Goal: Information Seeking & Learning: Learn about a topic

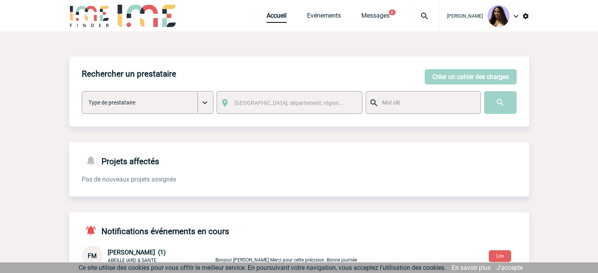
click at [410, 20] on img at bounding box center [424, 15] width 28 height 9
type input "2000425904"
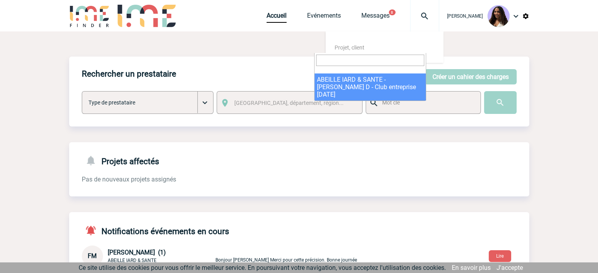
select select "25405"
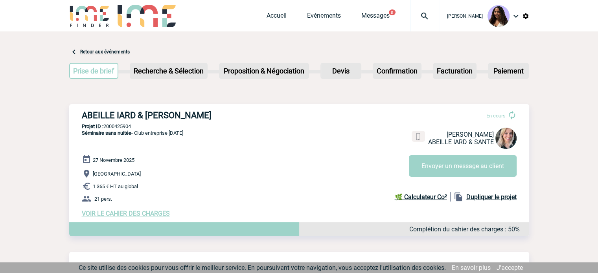
drag, startPoint x: 105, startPoint y: 187, endPoint x: 93, endPoint y: 187, distance: 12.2
click at [93, 187] on span "1 365 € HT au global" at bounding box center [115, 186] width 45 height 6
copy span "1 365"
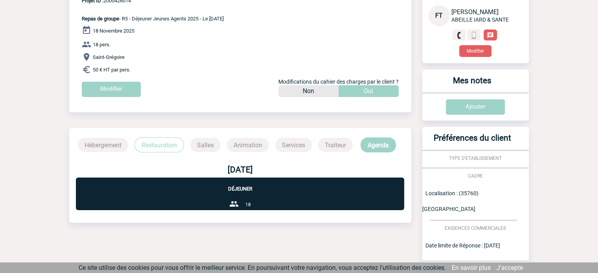
scroll to position [36, 0]
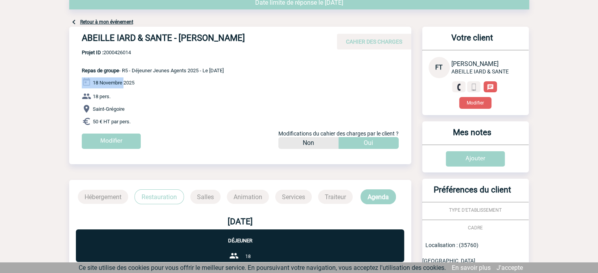
drag, startPoint x: 242, startPoint y: 72, endPoint x: 124, endPoint y: 74, distance: 117.9
click at [124, 74] on div "ABEILLE IARD & SANTE - Frédérique TOURNEUR CAHIER DES CHARGES ABEILLE IARD & SA…" at bounding box center [240, 91] width 342 height 128
click at [184, 69] on span "Repas de groupe - R5 - Déjeuner Jeunes Agents 2025 - Le 18.11.2025" at bounding box center [153, 71] width 142 height 6
drag, startPoint x: 231, startPoint y: 70, endPoint x: 124, endPoint y: 72, distance: 107.3
click at [124, 72] on div "ABEILLE IARD & SANTE - Frédérique TOURNEUR CAHIER DES CHARGES ABEILLE IARD & SA…" at bounding box center [240, 91] width 342 height 128
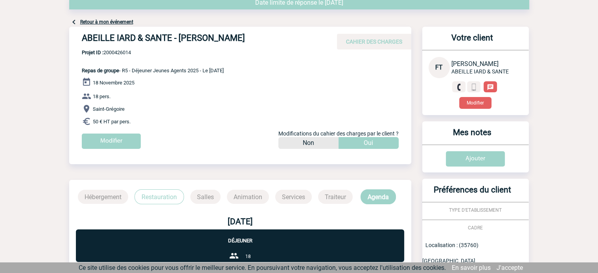
copy span "R5 - Déjeuner Jeunes Agents 2025 - Le 18.11.2025"
click at [125, 55] on span "Projet ID : 2000426014" at bounding box center [153, 52] width 142 height 6
click at [125, 53] on span "Projet ID : 2000426014" at bounding box center [153, 52] width 142 height 6
click at [126, 53] on span "Projet ID : 2000426014" at bounding box center [153, 52] width 142 height 6
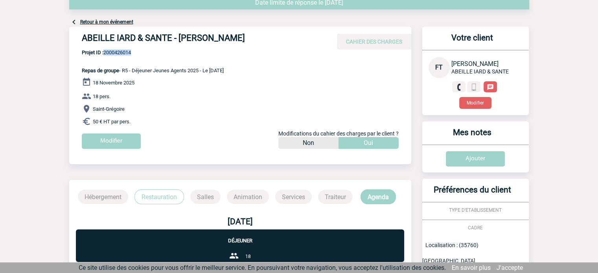
copy span "2000426014"
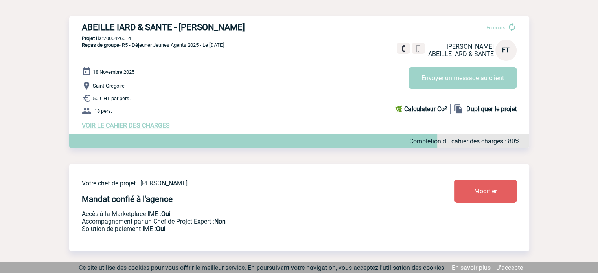
scroll to position [92, 0]
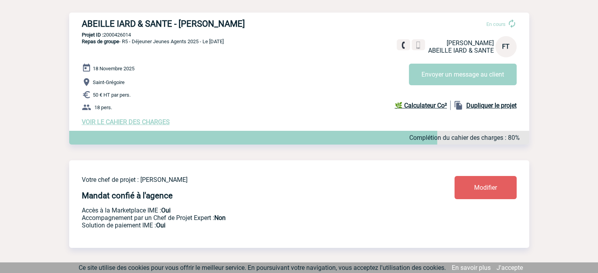
drag, startPoint x: 268, startPoint y: 23, endPoint x: 53, endPoint y: 27, distance: 215.3
copy div "Retour aux événements Prise de brief Etape suivante Recherche & Sélection Etape…"
drag, startPoint x: 138, startPoint y: 37, endPoint x: 105, endPoint y: 37, distance: 32.6
click at [105, 37] on p "Projet ID : 2000426014" at bounding box center [299, 35] width 460 height 6
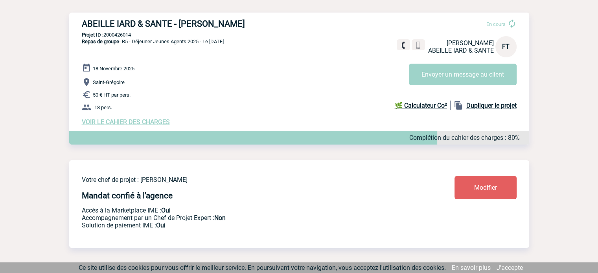
copy p "2000426014"
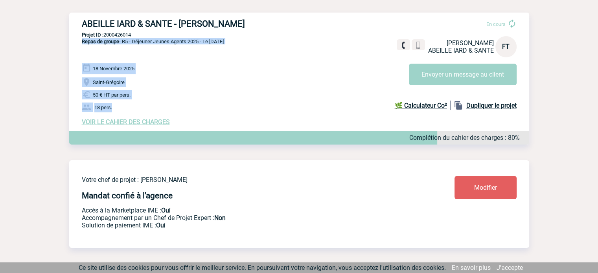
drag, startPoint x: 81, startPoint y: 44, endPoint x: 156, endPoint y: 104, distance: 97.2
click at [156, 104] on div "ABEILLE IARD & SANTE - Frédérique TOURNEUR En cours Frédérique TOURNEUR ABEILLE…" at bounding box center [299, 72] width 460 height 119
copy div "Repas de groupe - R5 - Déjeuner Jeunes Agents 2025 - Le 18.11.2025 18 Novembre …"
click at [154, 124] on span "VOIR LE CAHIER DES CHARGES" at bounding box center [126, 121] width 88 height 7
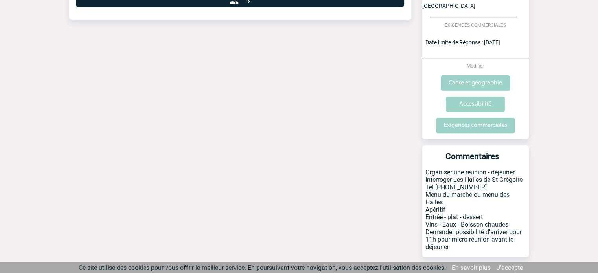
scroll to position [297, 0]
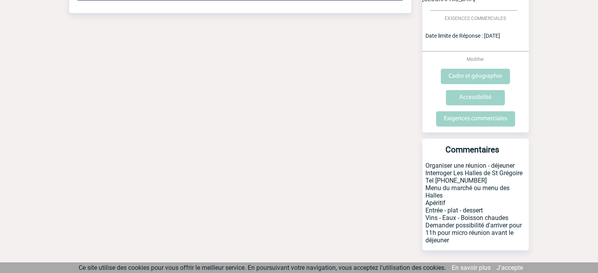
drag, startPoint x: 424, startPoint y: 149, endPoint x: 464, endPoint y: 225, distance: 85.7
click at [464, 225] on p "Organiser une réunion - déjeuner Interroger Les Halles de St Grégoire Tel 02.56…" at bounding box center [475, 206] width 106 height 88
copy p "Organiser une réunion - déjeuner Interroger Les Halles de St Grégoire Tel 02.56…"
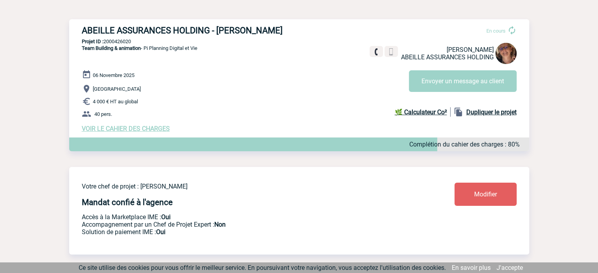
scroll to position [92, 0]
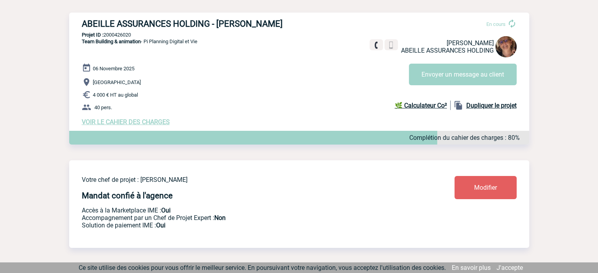
click at [146, 122] on span "VOIR LE CAHIER DES CHARGES" at bounding box center [126, 121] width 88 height 7
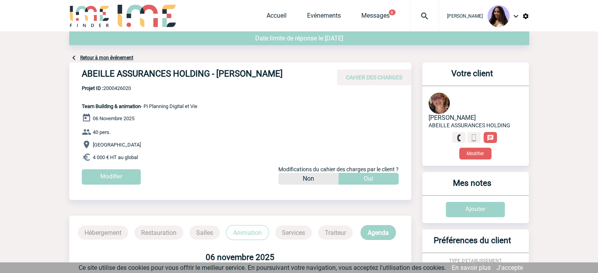
click at [226, 79] on h4 "ABEILLE ASSURANCES HOLDING - Béatrice COPPENS" at bounding box center [200, 75] width 236 height 13
click at [280, 65] on div "ABEILLE ASSURANCES HOLDING - Béatrice COPPENS CAHIER DES CHARGES" at bounding box center [240, 73] width 342 height 23
drag, startPoint x: 297, startPoint y: 73, endPoint x: 74, endPoint y: 78, distance: 223.2
click at [74, 78] on div "ABEILLE ASSURANCES HOLDING - Béatrice COPPENS CAHIER DES CHARGES" at bounding box center [240, 73] width 342 height 23
copy h4 "ABEILLE ASSURANCES HOLDING - [PERSON_NAME]"
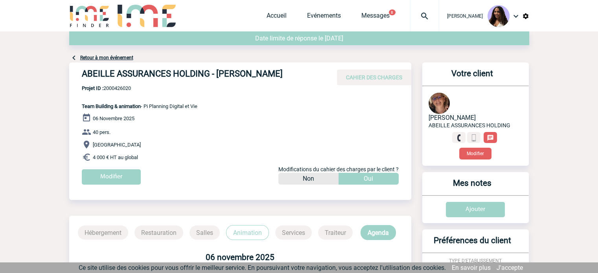
click at [157, 91] on p "Projet ID : 2000426020 Team Building & animation - Pi Planning Digital et Vie" at bounding box center [133, 97] width 128 height 24
drag, startPoint x: 137, startPoint y: 89, endPoint x: 105, endPoint y: 89, distance: 32.2
click at [105, 89] on span "Projet ID : 2000426020" at bounding box center [139, 88] width 115 height 6
copy span "2000426020"
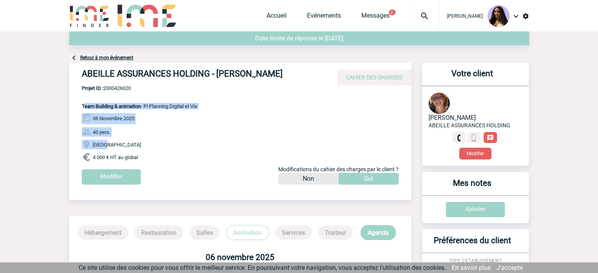
drag, startPoint x: 83, startPoint y: 106, endPoint x: 137, endPoint y: 137, distance: 62.5
click at [137, 137] on div "ABEILLE ASSURANCES HOLDING - Béatrice COPPENS CAHIER DES CHARGES ABEILLE ASSURA…" at bounding box center [240, 126] width 342 height 128
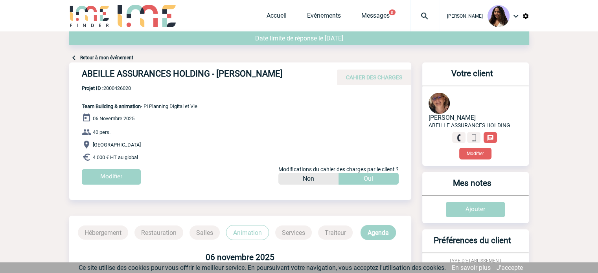
click at [149, 152] on div "06 Novembre 2025 40 pers. Paris 4 000 € HT au global Modifier Modifications du …" at bounding box center [246, 151] width 329 height 77
drag, startPoint x: 117, startPoint y: 151, endPoint x: 81, endPoint y: 108, distance: 56.0
click at [81, 108] on div "ABEILLE ASSURANCES HOLDING - Béatrice COPPENS CAHIER DES CHARGES ABEILLE ASSURA…" at bounding box center [240, 126] width 342 height 128
copy div "Team Building & animation - Pi Planning Digital et Vie 06 Novembre 2025 40 pers…"
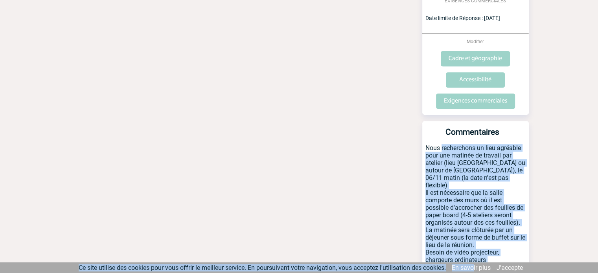
scroll to position [380, 0]
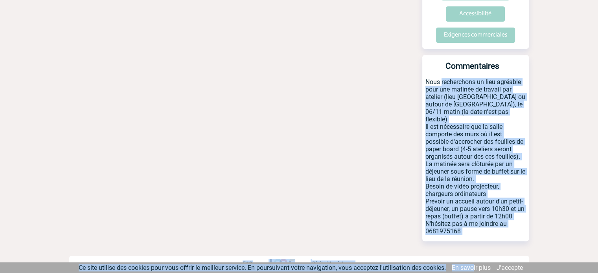
drag, startPoint x: 425, startPoint y: 148, endPoint x: 513, endPoint y: 210, distance: 107.2
click at [513, 210] on p "Nous recherchons un lieu agréable pour une matinée de travail par atelier (lieu…" at bounding box center [475, 159] width 106 height 163
copy p "Nous recherchons un lieu agréable pour une matinée de travail par atelier (lieu…"
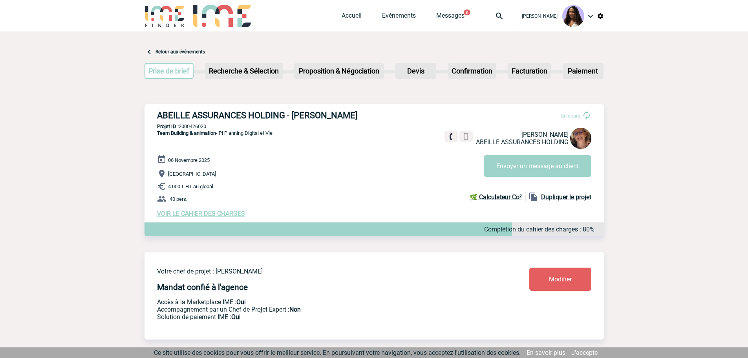
drag, startPoint x: 368, startPoint y: 116, endPoint x: 159, endPoint y: 117, distance: 209.0
click at [159, 117] on h3 "ABEILLE ASSURANCES HOLDING - [PERSON_NAME]" at bounding box center [275, 115] width 236 height 10
click at [417, 134] on div "ABEILLE ASSURANCES HOLDING - [PERSON_NAME] En cours [PERSON_NAME] ABEILLE ASSUR…" at bounding box center [375, 163] width 460 height 119
drag, startPoint x: 342, startPoint y: 114, endPoint x: 153, endPoint y: 108, distance: 189.0
click at [153, 108] on div "ABEILLE ASSURANCES HOLDING - [PERSON_NAME] En cours [PERSON_NAME] ABEILLE ASSUR…" at bounding box center [375, 163] width 460 height 119
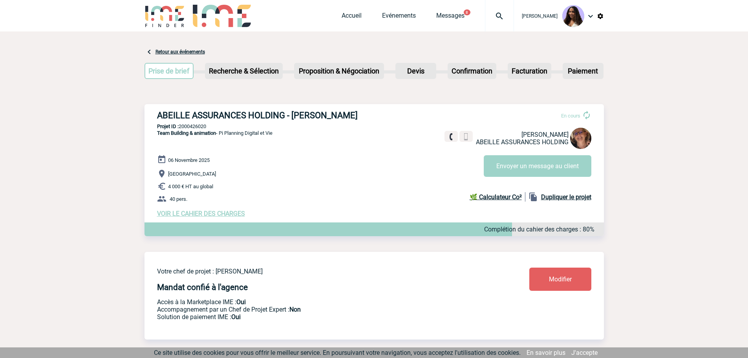
copy h3 "ABEILLE ASSURANCES HOLDING - [PERSON_NAME]"
drag, startPoint x: 210, startPoint y: 127, endPoint x: 181, endPoint y: 126, distance: 29.1
click at [181, 126] on p "Projet ID : 2000426020" at bounding box center [375, 126] width 460 height 6
copy p "2000426020"
